Goal: Task Accomplishment & Management: Use online tool/utility

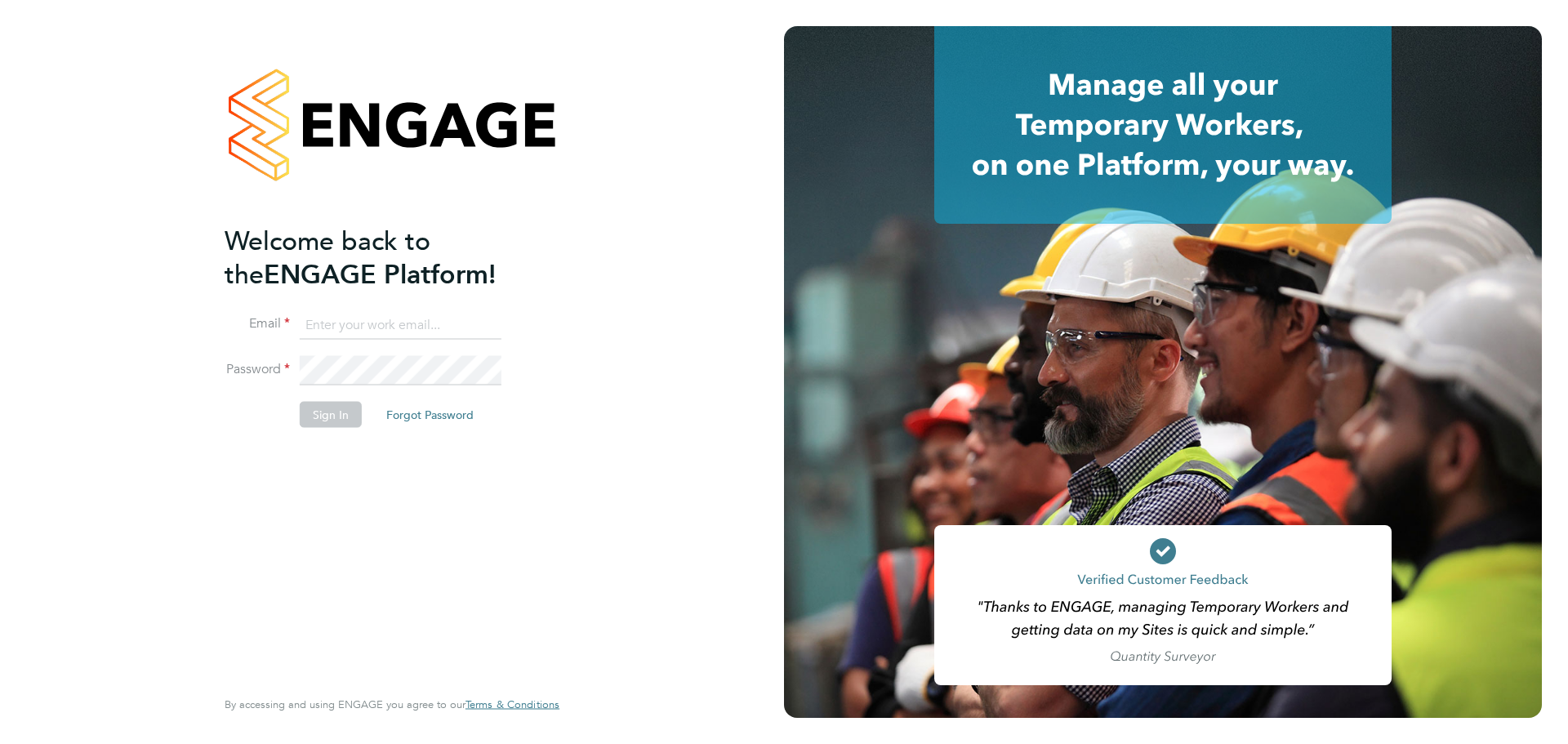
click at [359, 327] on input at bounding box center [401, 325] width 202 height 30
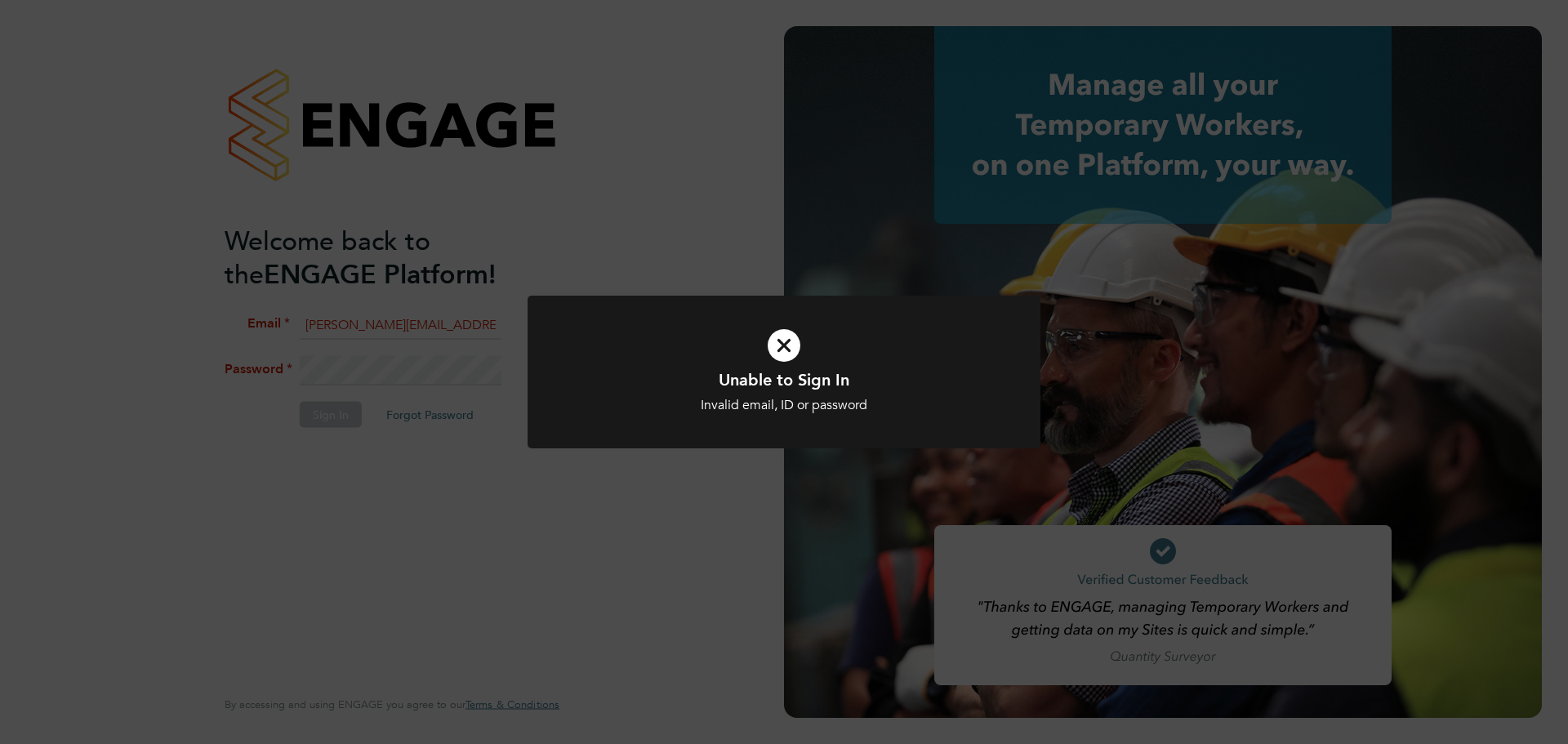
click at [699, 458] on div "Unable to Sign In Invalid email, ID or password Cancel Okay" at bounding box center [784, 381] width 513 height 172
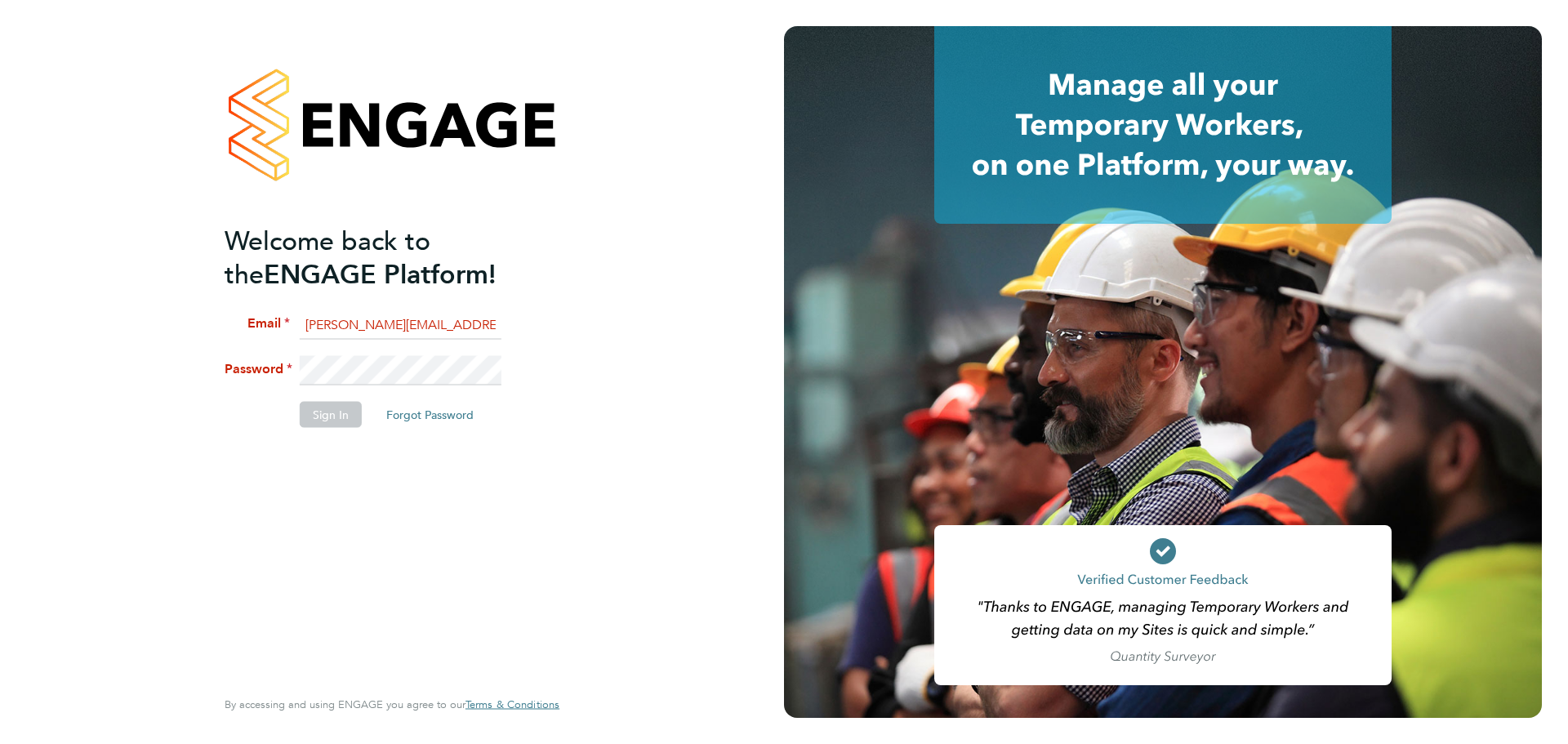
click at [623, 384] on div "Welcome back to the ENGAGE Platform! Email [PERSON_NAME][EMAIL_ADDRESS][PERSON_…" at bounding box center [392, 372] width 784 height 744
click at [392, 318] on input "[PERSON_NAME][EMAIL_ADDRESS][PERSON_NAME][DOMAIN_NAME]" at bounding box center [401, 325] width 202 height 30
drag, startPoint x: 408, startPoint y: 324, endPoint x: 624, endPoint y: 322, distance: 216.0
click at [624, 322] on div "Welcome back to the ENGAGE Platform! Email [PERSON_NAME][EMAIL_ADDRESS][PERSON_…" at bounding box center [392, 372] width 784 height 744
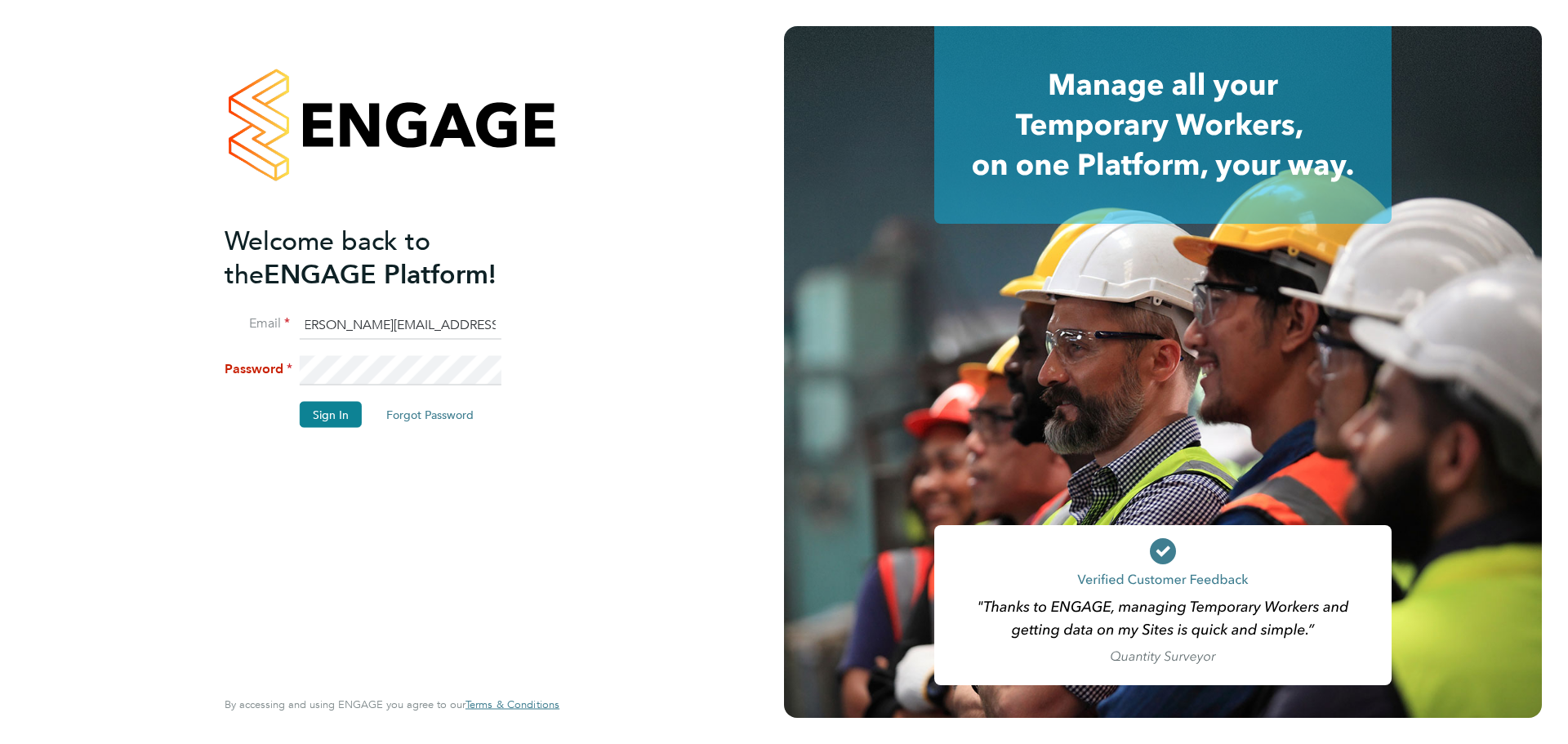
scroll to position [0, 0]
type input "[PERSON_NAME][EMAIL_ADDRESS][PERSON_NAME][DOMAIN_NAME]"
click at [328, 422] on button "Sign In" at bounding box center [331, 414] width 62 height 26
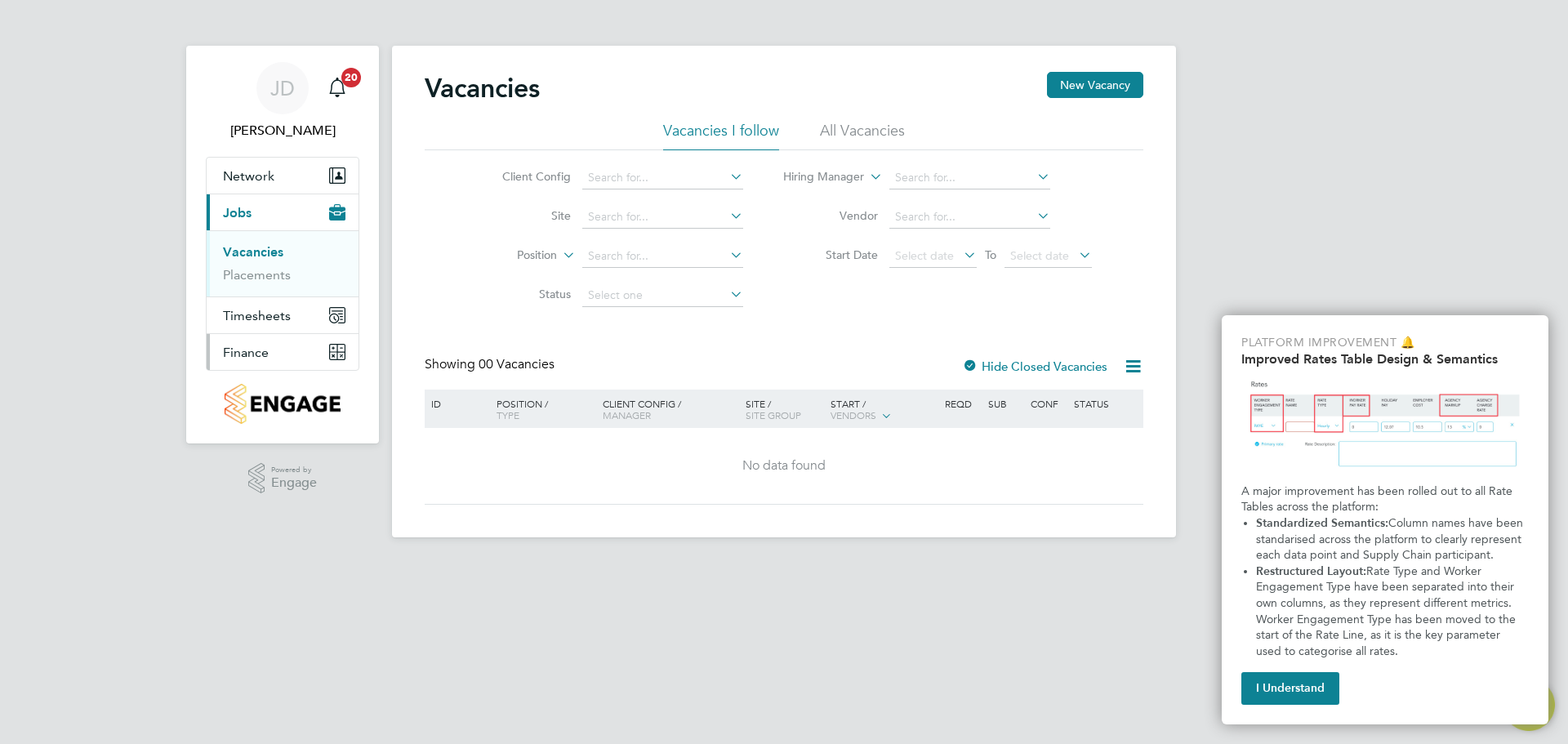
click at [254, 358] on span "Finance" at bounding box center [246, 352] width 46 height 15
click at [252, 318] on link "Invoices & Credit Notes" at bounding box center [273, 333] width 102 height 31
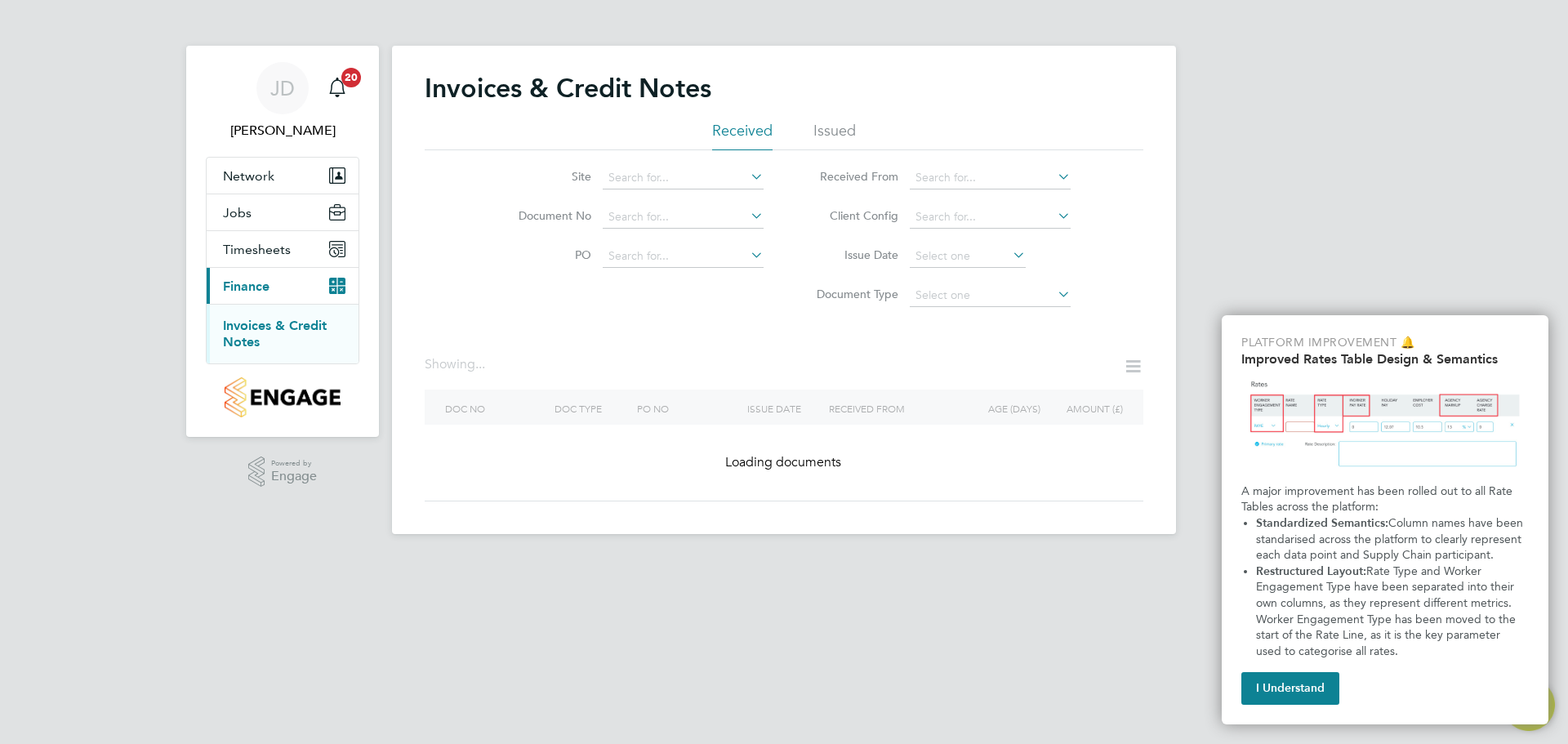
click at [1279, 683] on button "I Understand" at bounding box center [1290, 689] width 98 height 32
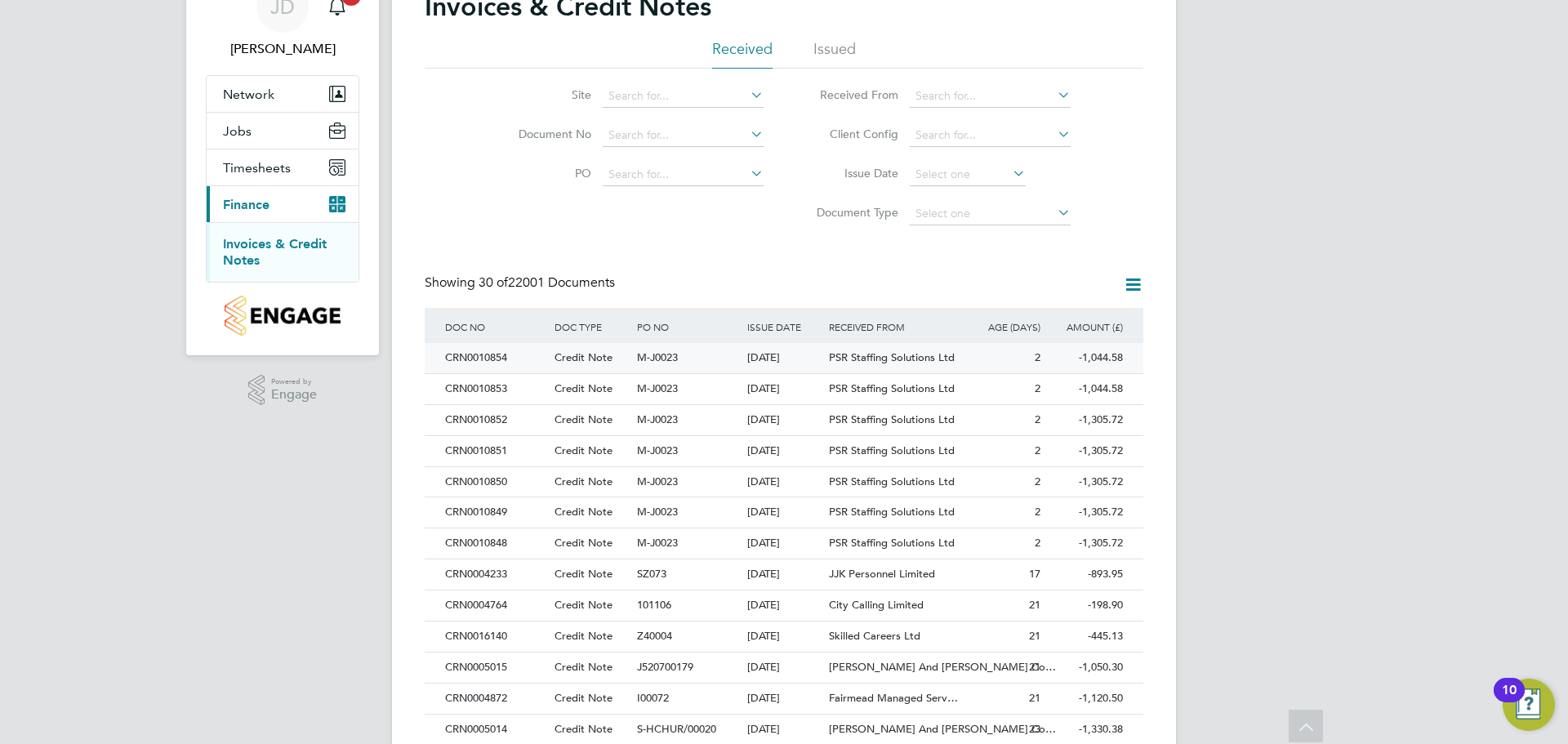
click at [903, 359] on span "PSR Staffing Solutions Ltd" at bounding box center [892, 357] width 126 height 14
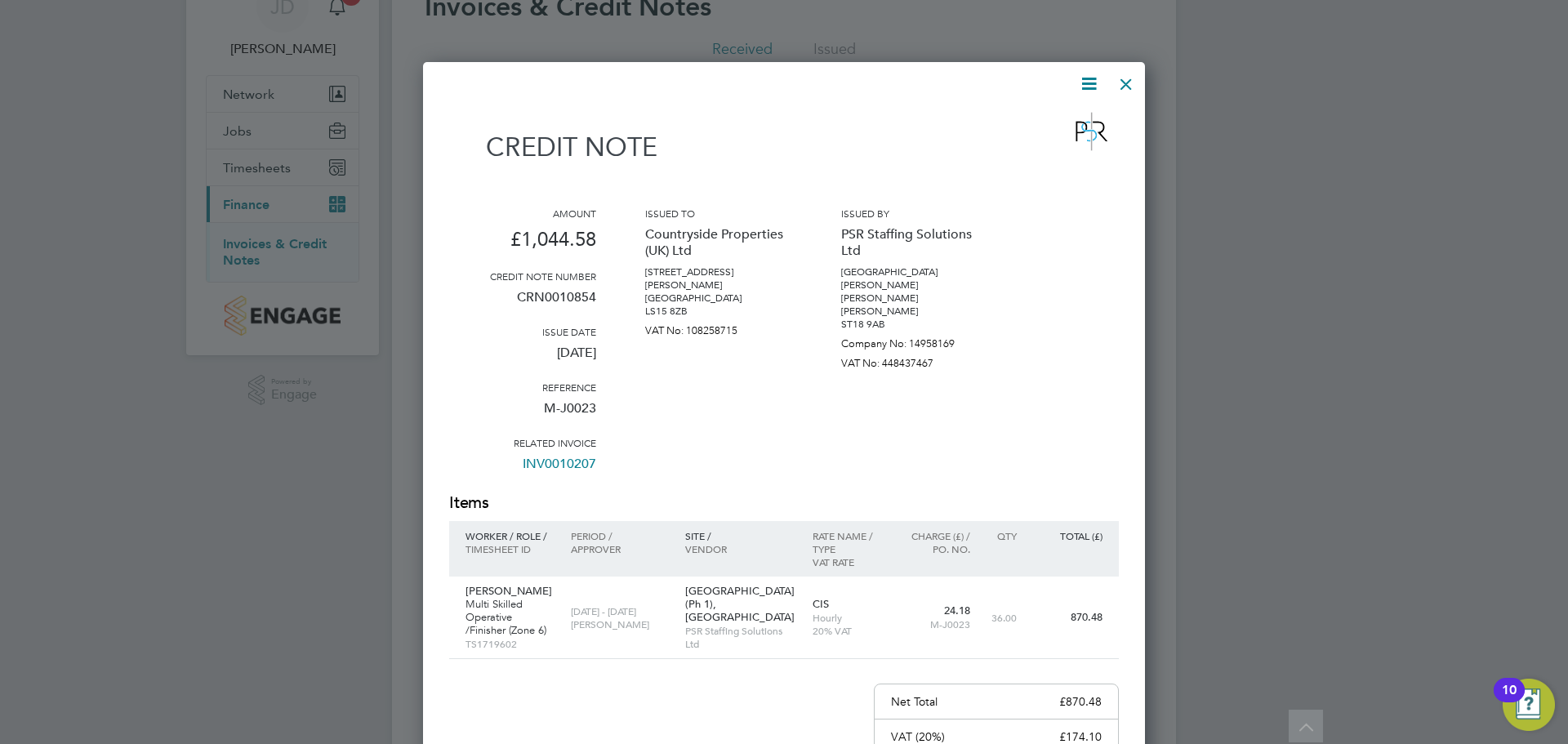
click at [1125, 81] on div at bounding box center [1126, 80] width 30 height 30
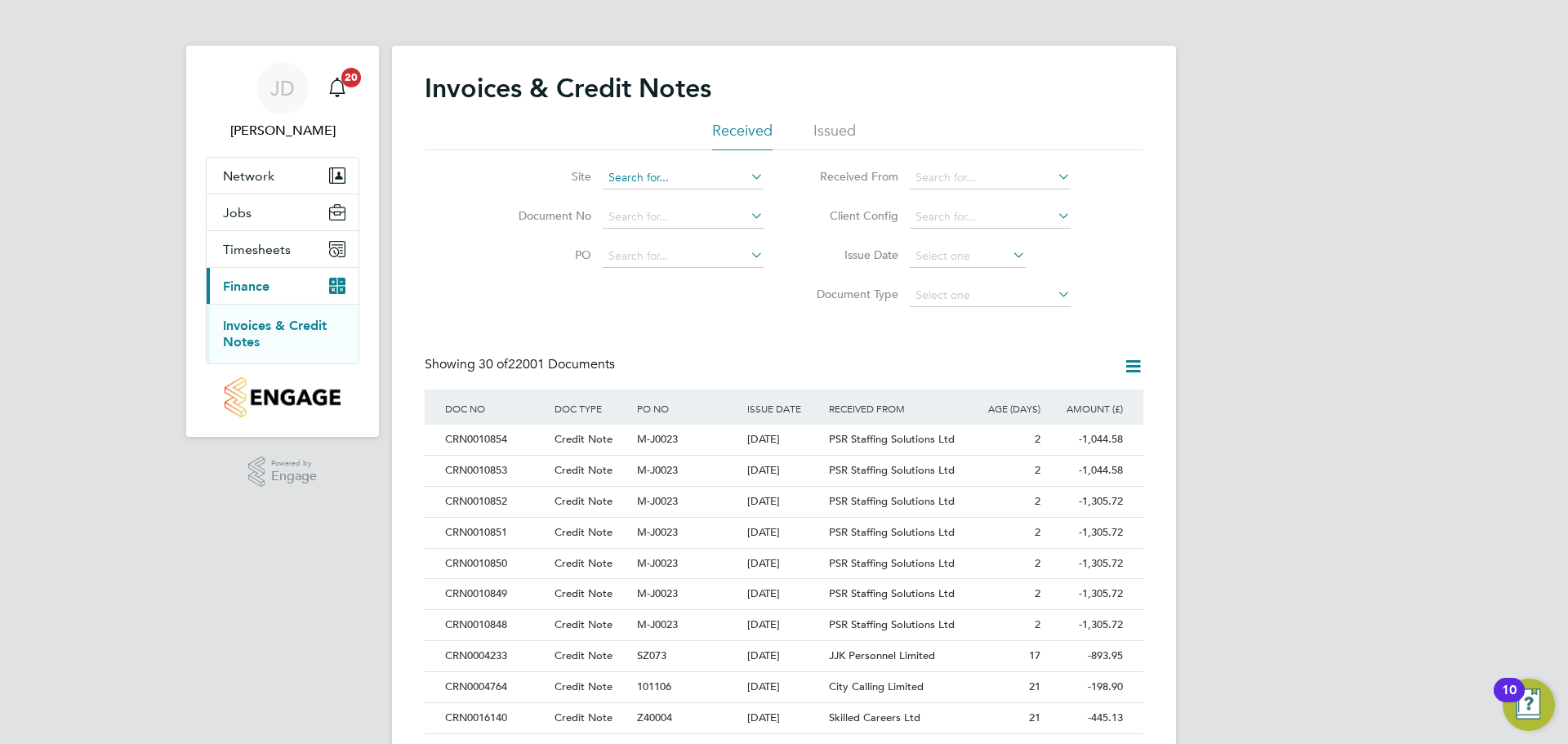
click at [681, 180] on input at bounding box center [683, 178] width 161 height 23
click at [635, 206] on li "[PERSON_NAME] [PERSON_NAME]" at bounding box center [703, 200] width 202 height 22
type input "[PERSON_NAME]"
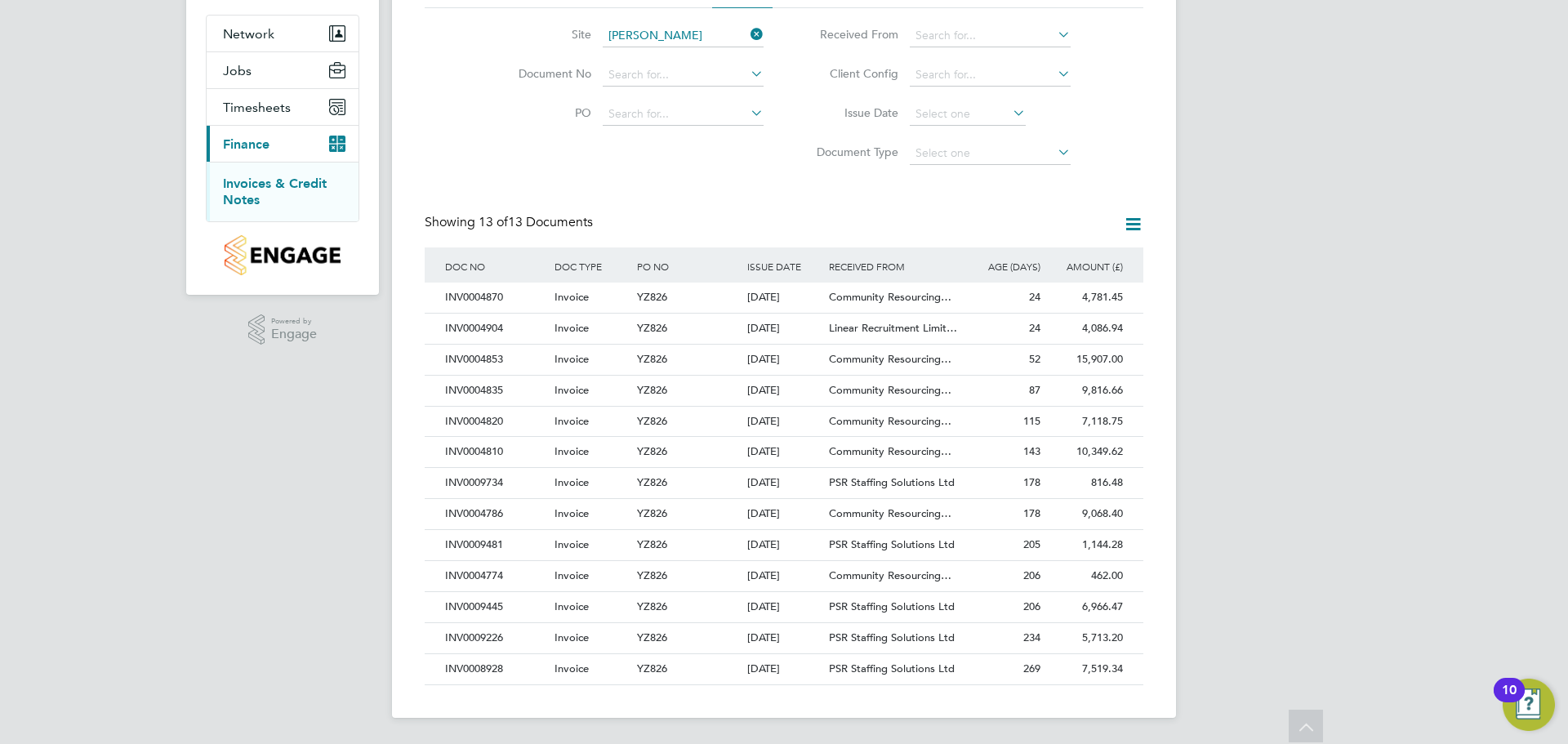
click at [1138, 227] on icon at bounding box center [1133, 224] width 20 height 20
click at [1260, 295] on div "[PERSON_NAME] [PERSON_NAME] Notifications 20 Applications: Network Team Members…" at bounding box center [784, 301] width 1568 height 886
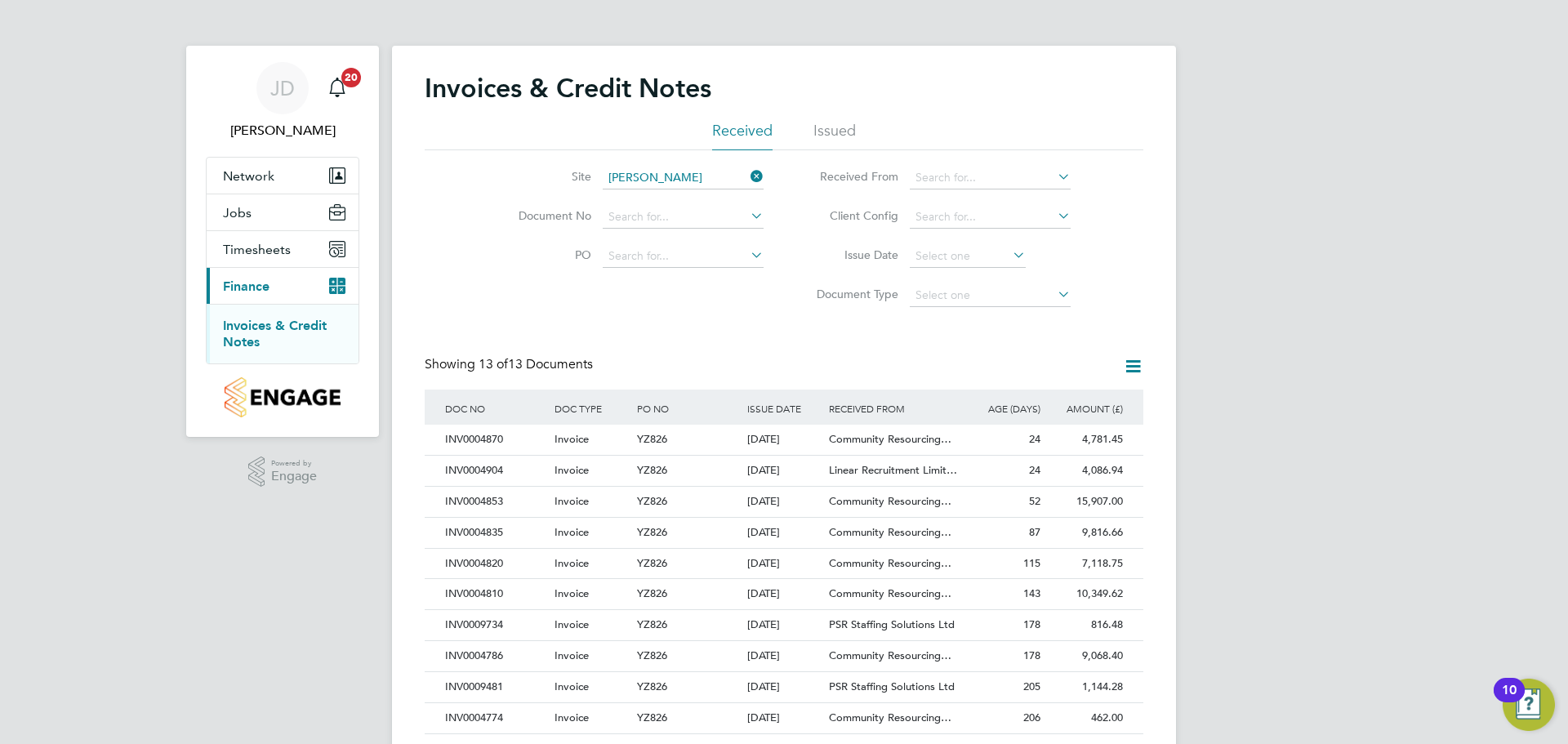
click at [825, 121] on li "Issued" at bounding box center [834, 135] width 43 height 30
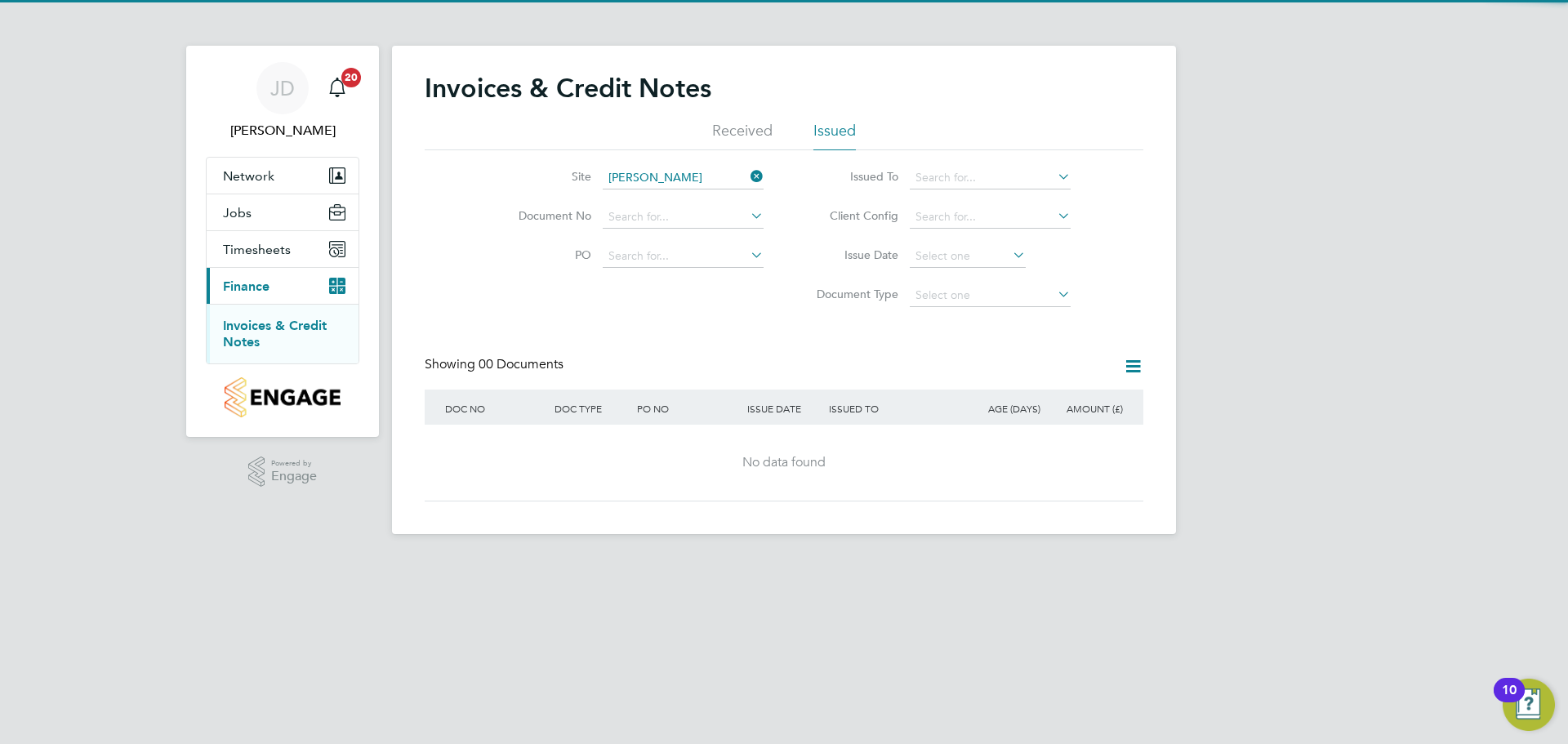
click at [743, 135] on li "Received" at bounding box center [742, 135] width 60 height 30
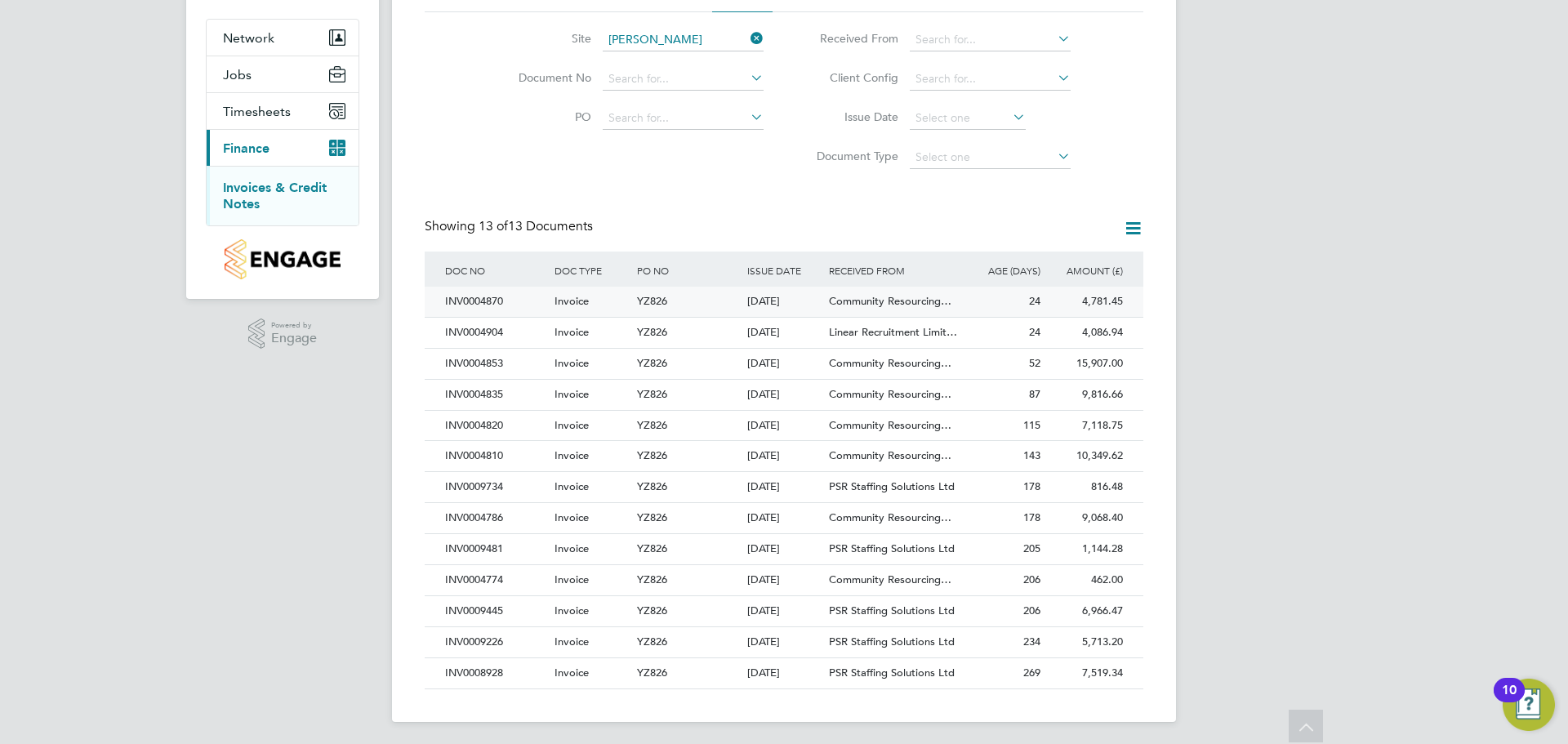
click at [889, 296] on span "Community Resourcing…" at bounding box center [890, 301] width 123 height 14
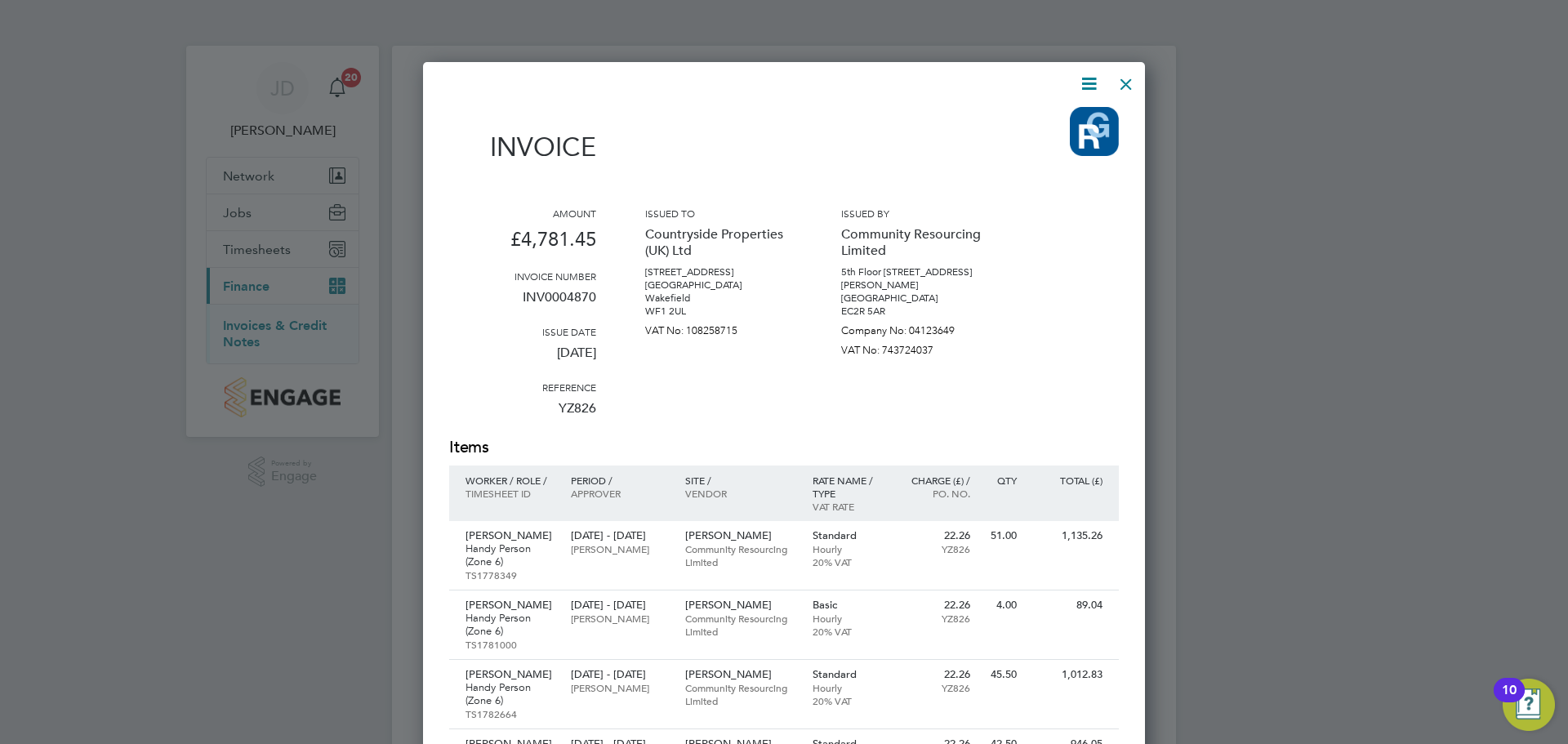
click at [1131, 81] on div at bounding box center [1126, 80] width 30 height 30
